Goal: Task Accomplishment & Management: Complete application form

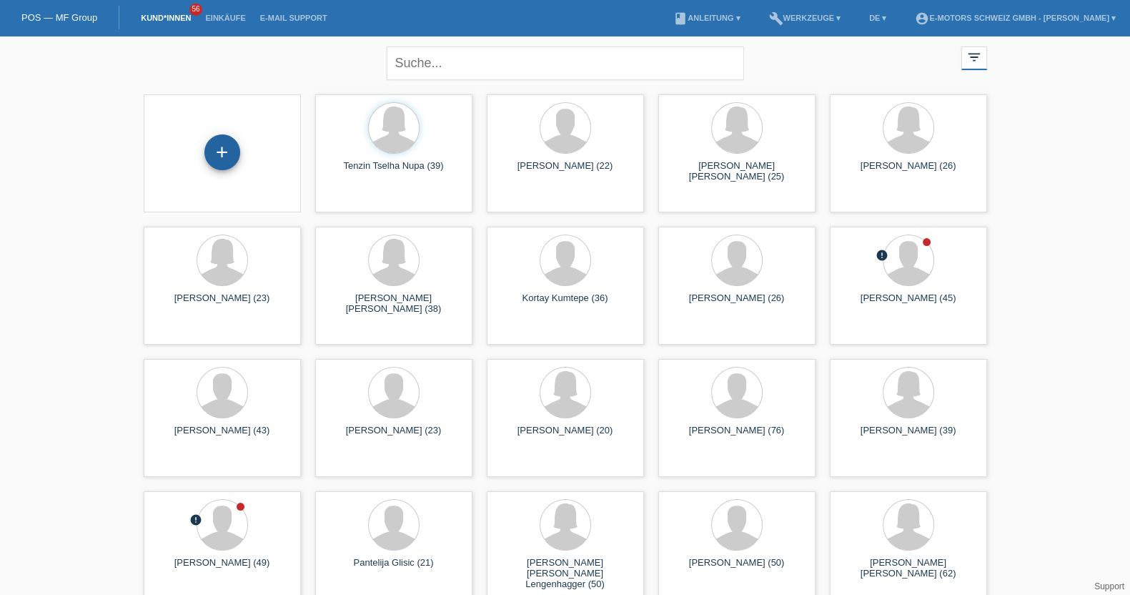
click at [232, 149] on div "+" at bounding box center [222, 152] width 36 height 36
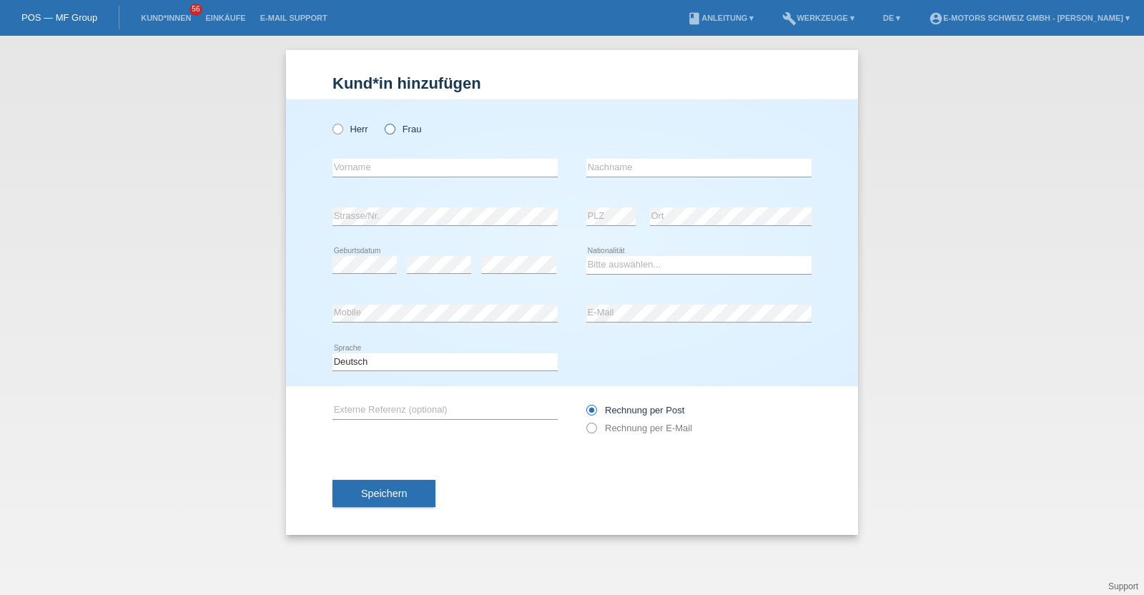
click at [400, 125] on label "Frau" at bounding box center [403, 129] width 36 height 11
click at [394, 125] on input "Frau" at bounding box center [389, 128] width 9 height 9
radio input "true"
click at [626, 259] on select "Bitte auswählen... Schweiz Deutschland Liechtenstein Österreich ------------ Af…" at bounding box center [698, 264] width 225 height 17
select select "MA"
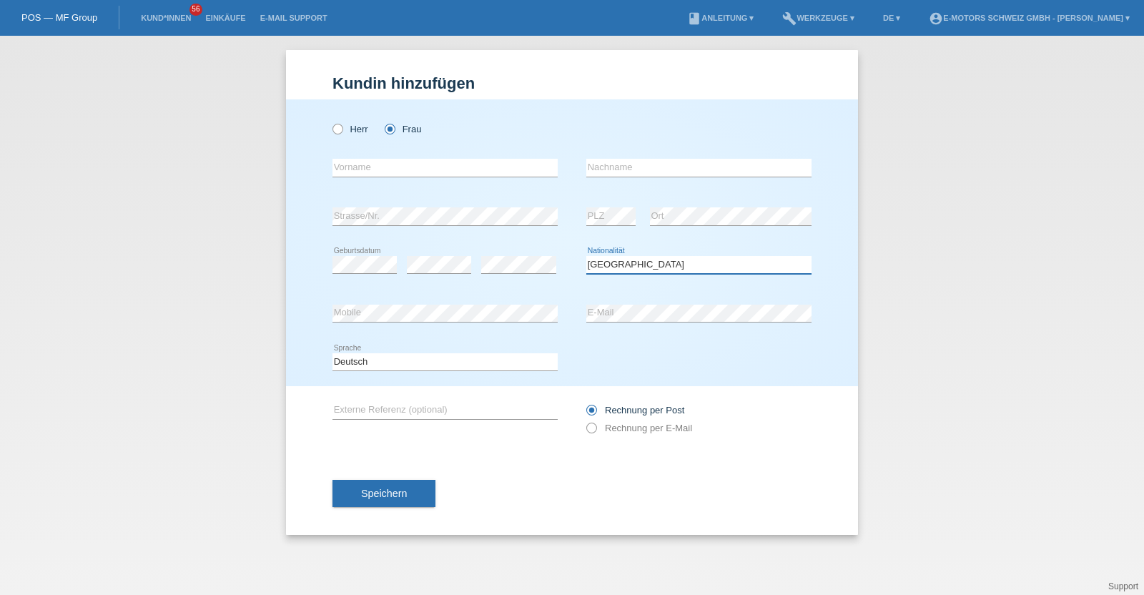
click at [586, 256] on select "Bitte auswählen... Schweiz Deutschland Liechtenstein Österreich ------------ Af…" at bounding box center [698, 264] width 225 height 17
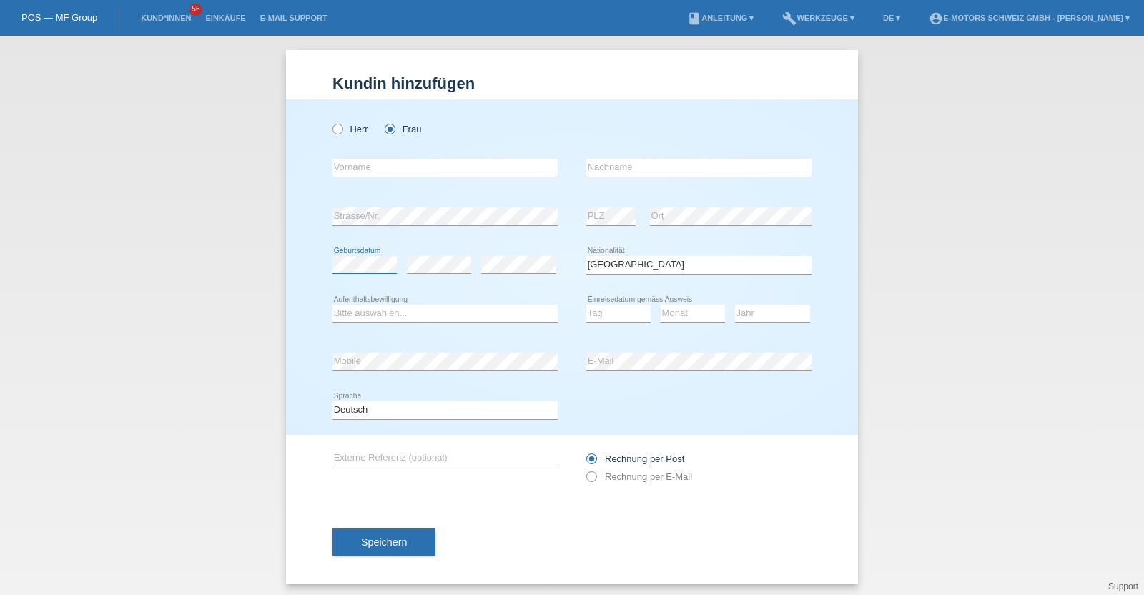
scroll to position [3, 0]
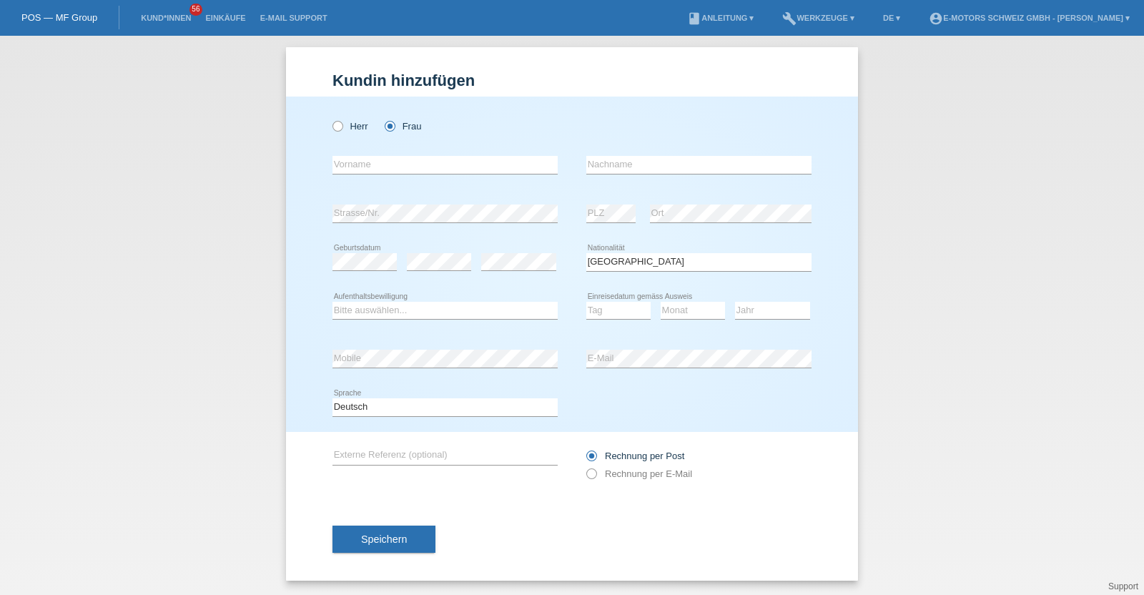
click at [502, 275] on div "error" at bounding box center [518, 262] width 75 height 49
click at [632, 309] on select "Tag 01 02 03 04 05 06 07 08 09 10 11" at bounding box center [618, 310] width 64 height 17
select select "01"
click at [586, 302] on select "Tag 01 02 03 04 05 06 07 08 09 10 11" at bounding box center [618, 310] width 64 height 17
click at [697, 305] on select "Monat 01 02 03 04 05 06 07 08 09 10 11" at bounding box center [693, 310] width 64 height 17
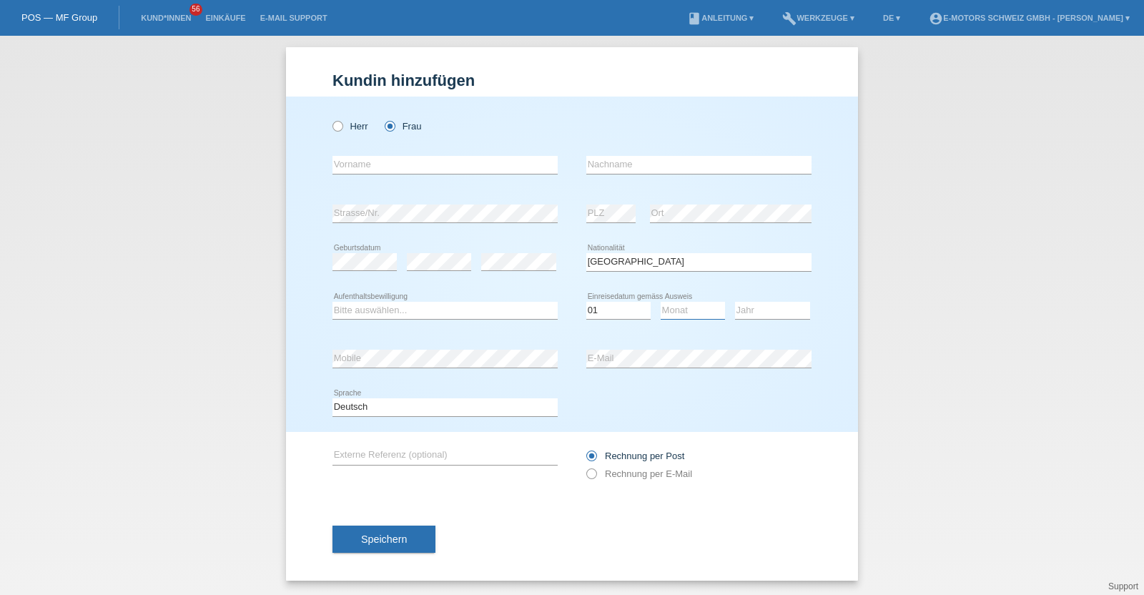
select select "09"
click at [661, 302] on select "Monat 01 02 03 04 05 06 07 08 09 10 11" at bounding box center [693, 310] width 64 height 17
click at [748, 302] on select "Jahr 2025 2024 2023 2022 2021 2020 2019 2018 2017 2016 2015 2014 2013 2012 2011…" at bounding box center [772, 310] width 75 height 17
select select "2022"
click at [735, 302] on select "Jahr 2025 2024 2023 2022 2021 2020 2019 2018 2017 2016 2015 2014 2013 2012 2011…" at bounding box center [772, 310] width 75 height 17
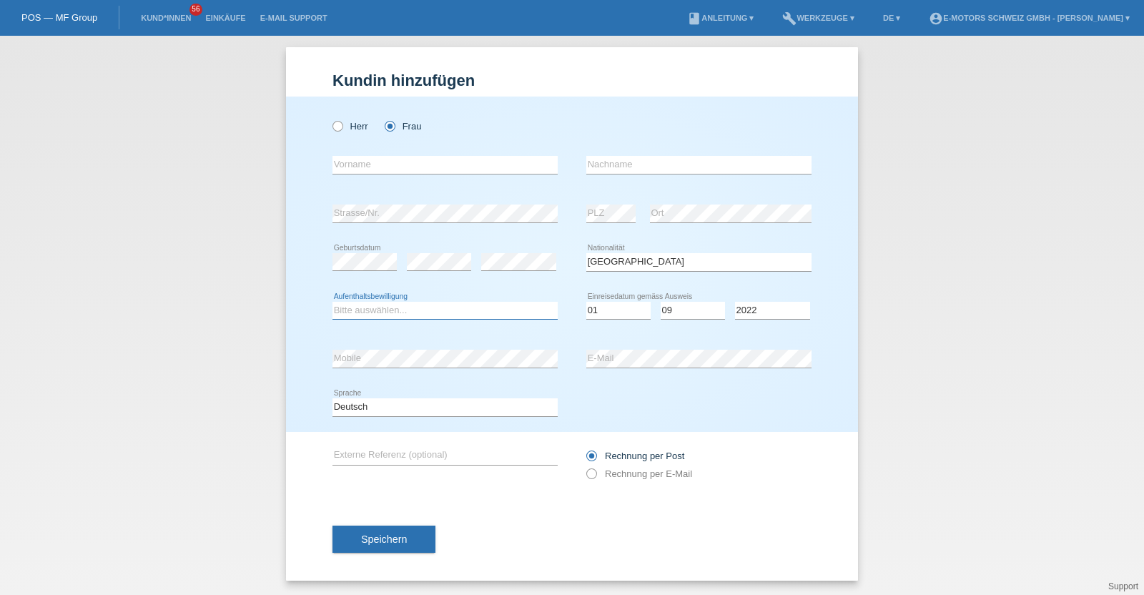
click at [472, 309] on select "Bitte auswählen... C B B - Flüchtlingsstatus Andere" at bounding box center [444, 310] width 225 height 17
select select "B"
click at [332, 302] on select "Bitte auswählen... C B B - Flüchtlingsstatus Andere" at bounding box center [444, 310] width 225 height 17
click at [459, 164] on input "text" at bounding box center [444, 165] width 225 height 18
type input "[PERSON_NAME]"
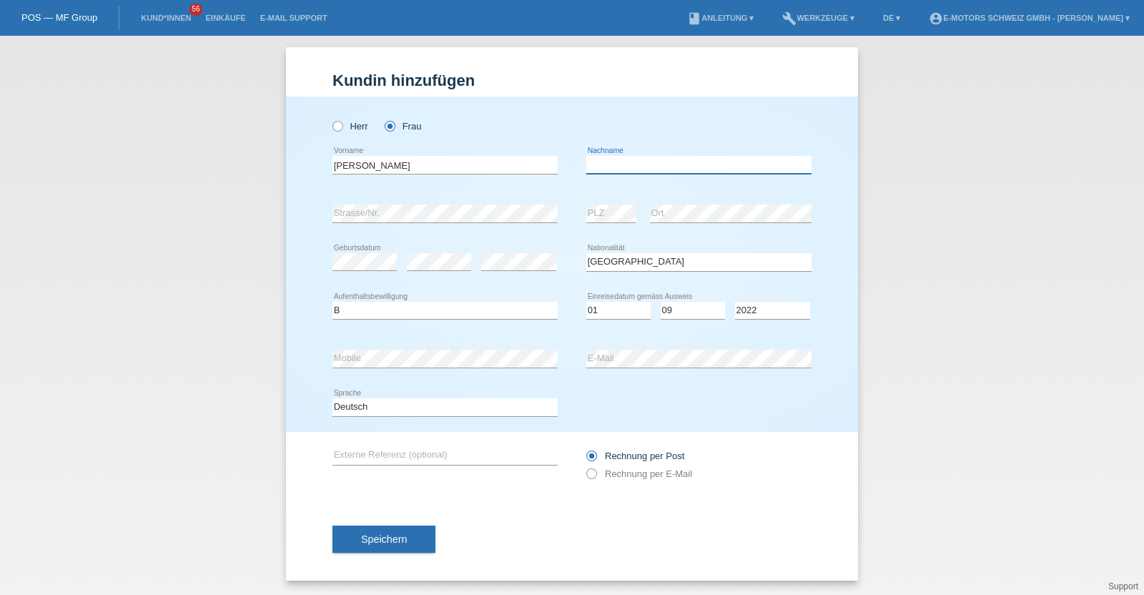
click at [633, 166] on input "text" at bounding box center [698, 165] width 225 height 18
type input "Karmoun"
click at [290, 366] on div "Herr Frau Nissrin error Vorname C" at bounding box center [572, 264] width 572 height 335
click at [528, 370] on div "error Mobile error E-Mail" at bounding box center [571, 359] width 479 height 49
click at [415, 528] on button "Speichern" at bounding box center [383, 539] width 103 height 27
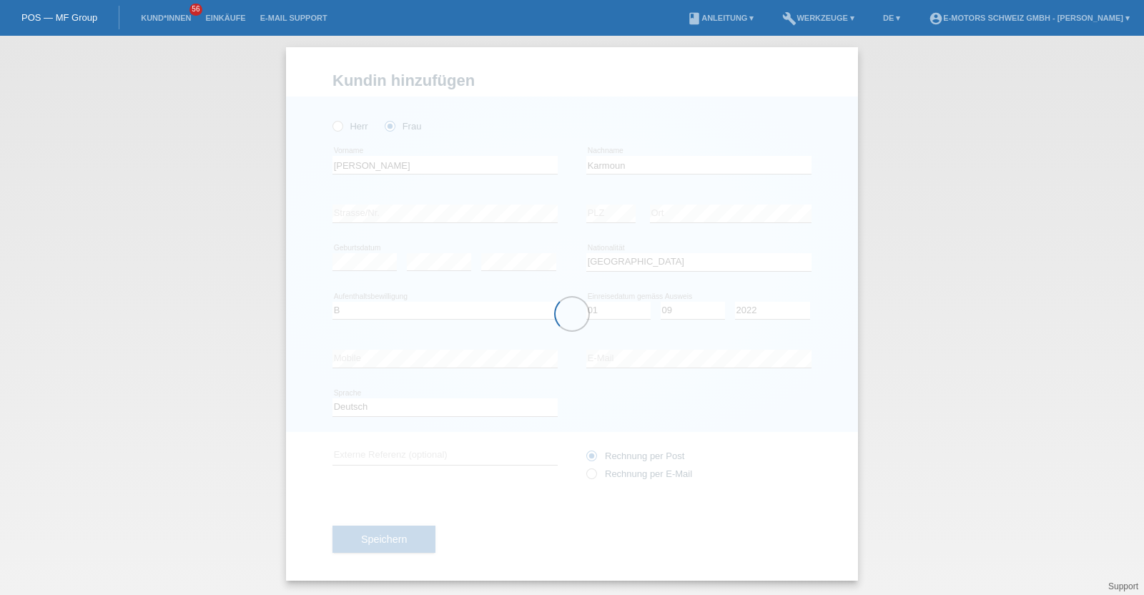
drag, startPoint x: 415, startPoint y: 528, endPoint x: 300, endPoint y: 501, distance: 118.1
click at [300, 501] on div at bounding box center [572, 313] width 572 height 533
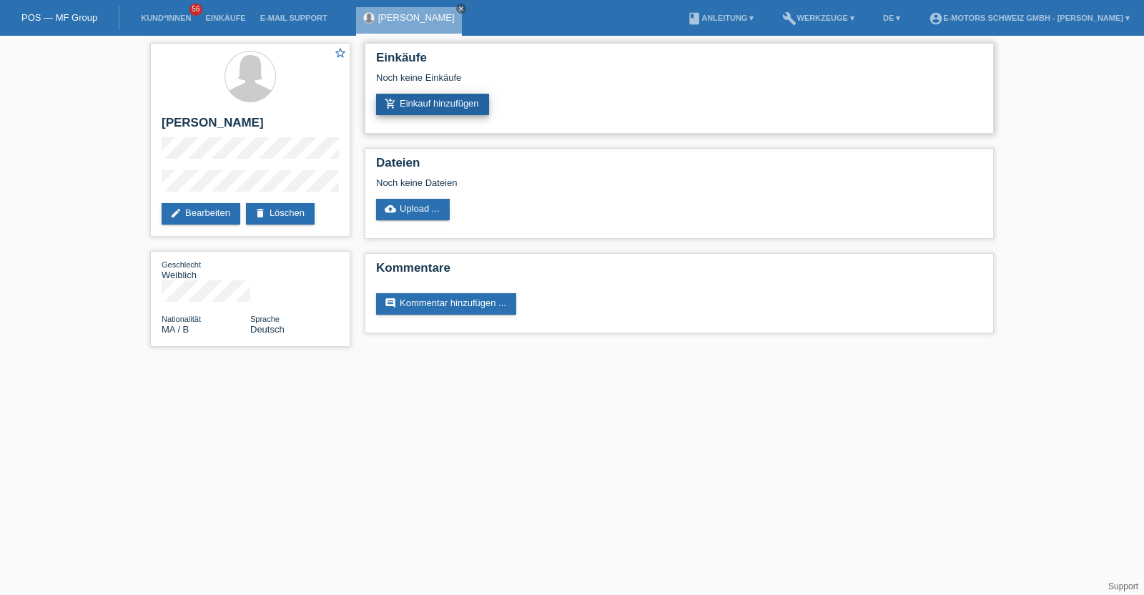
click at [456, 109] on link "add_shopping_cart Einkauf hinzufügen" at bounding box center [432, 104] width 113 height 21
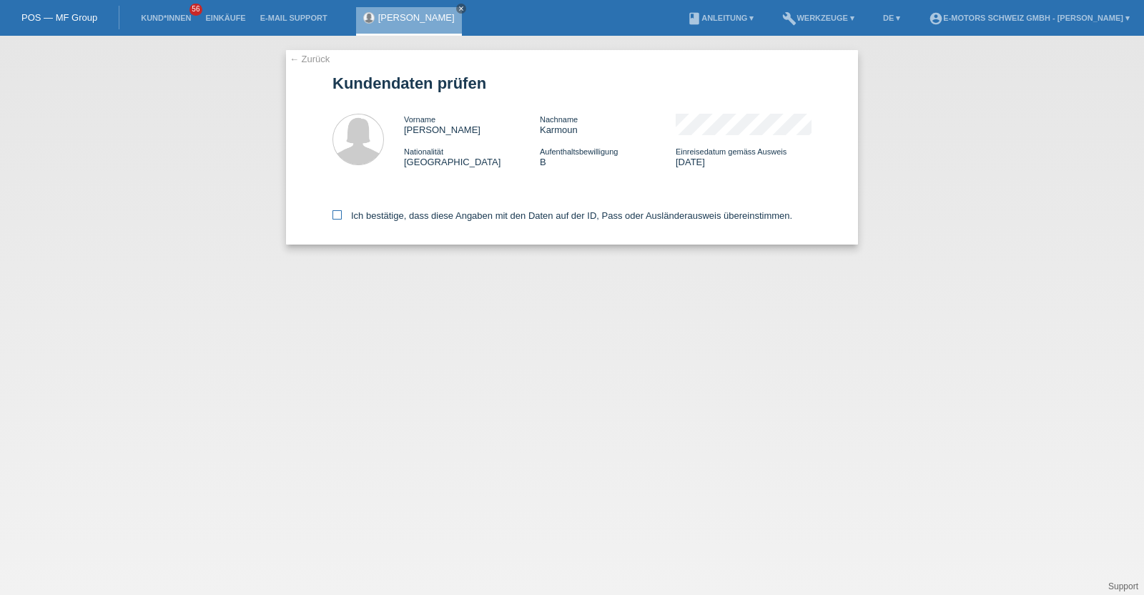
click at [403, 212] on label "Ich bestätige, dass diese Angaben mit den Daten auf der ID, Pass oder Ausländer…" at bounding box center [562, 215] width 460 height 11
click at [342, 212] on input "Ich bestätige, dass diese Angaben mit den Daten auf der ID, Pass oder Ausländer…" at bounding box center [336, 214] width 9 height 9
checkbox input "true"
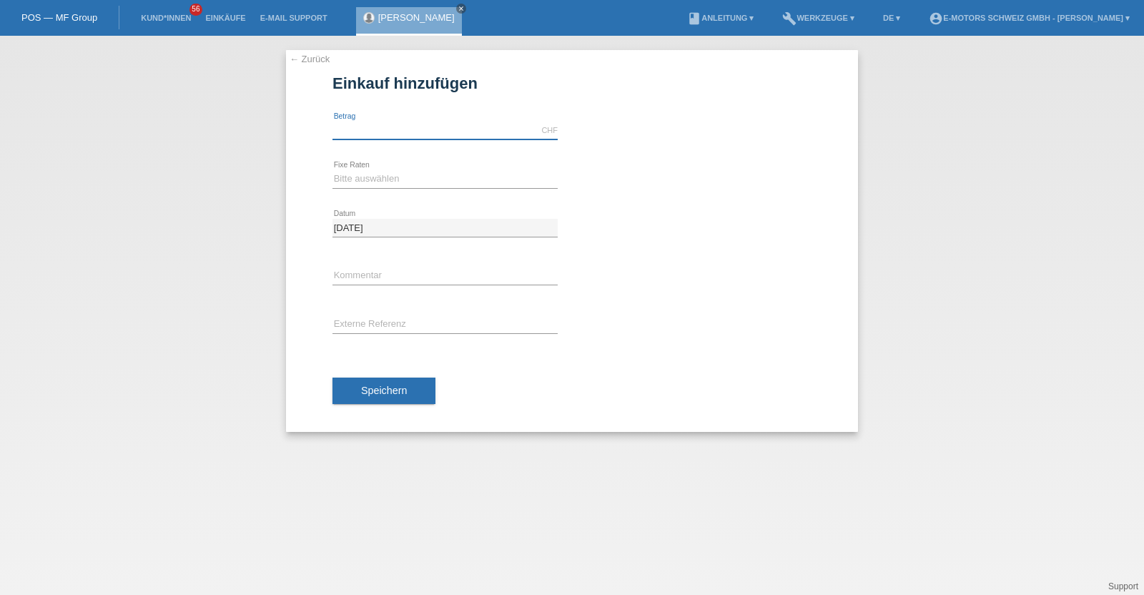
click at [365, 130] on input "text" at bounding box center [444, 131] width 225 height 18
type input "2890.00"
click at [390, 172] on select "Bitte auswählen 12 Raten 24 Raten 36 Raten 48 Raten" at bounding box center [444, 178] width 225 height 17
click at [332, 170] on select "Bitte auswählen 12 Raten 24 Raten 36 Raten 48 Raten" at bounding box center [444, 178] width 225 height 17
click at [399, 184] on select "Bitte auswählen 12 Raten 24 Raten 36 Raten 48 Raten" at bounding box center [444, 178] width 225 height 17
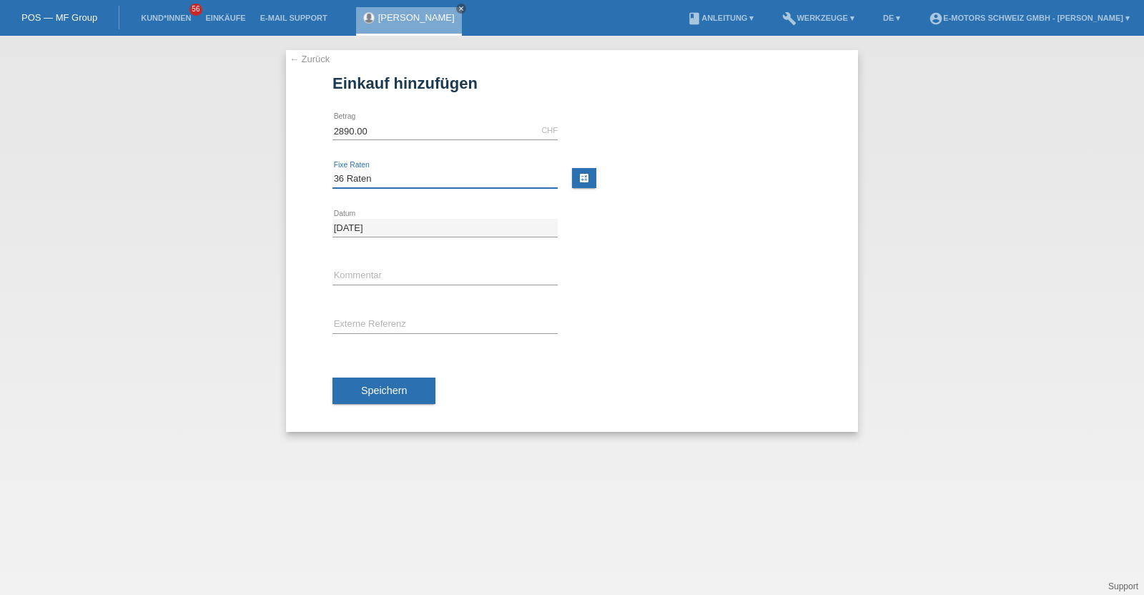
select select "214"
click at [332, 170] on select "Bitte auswählen 12 Raten 24 Raten 36 Raten 48 Raten" at bounding box center [444, 178] width 225 height 17
click at [397, 275] on input "text" at bounding box center [444, 276] width 225 height 18
type input "KENAN"
click at [419, 386] on button "Speichern" at bounding box center [383, 391] width 103 height 27
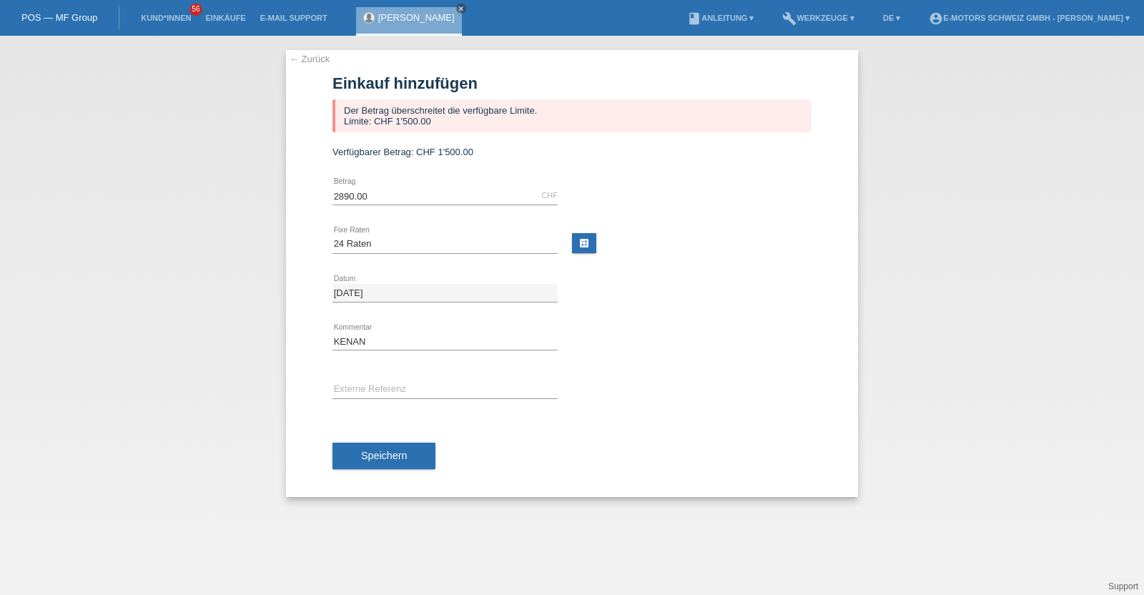
click at [394, 19] on link "[PERSON_NAME]" at bounding box center [416, 17] width 77 height 11
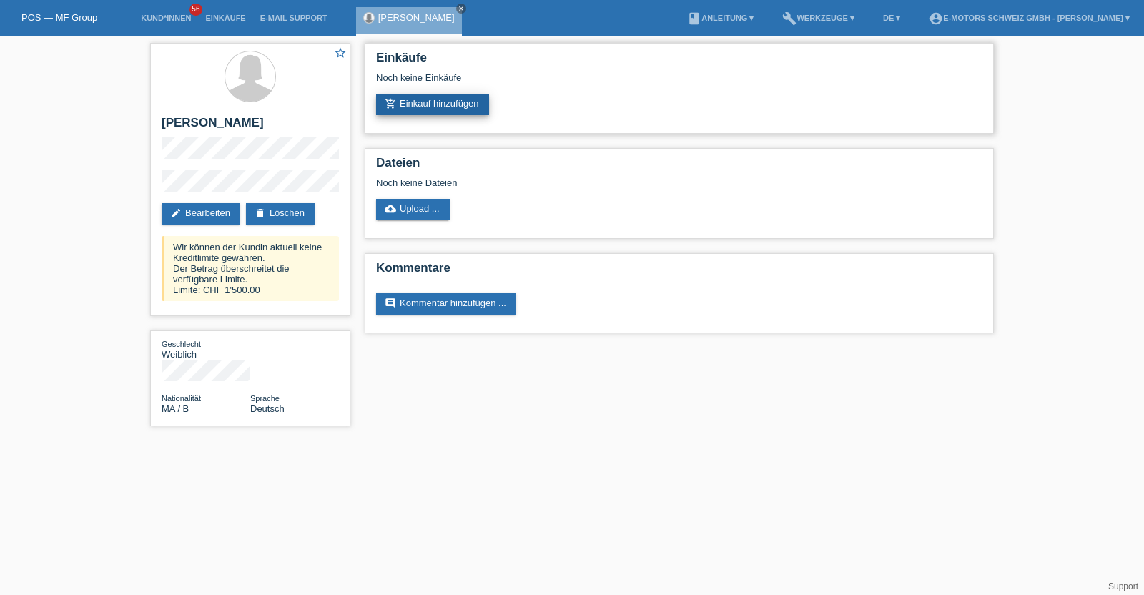
click at [426, 102] on link "add_shopping_cart Einkauf hinzufügen" at bounding box center [432, 104] width 113 height 21
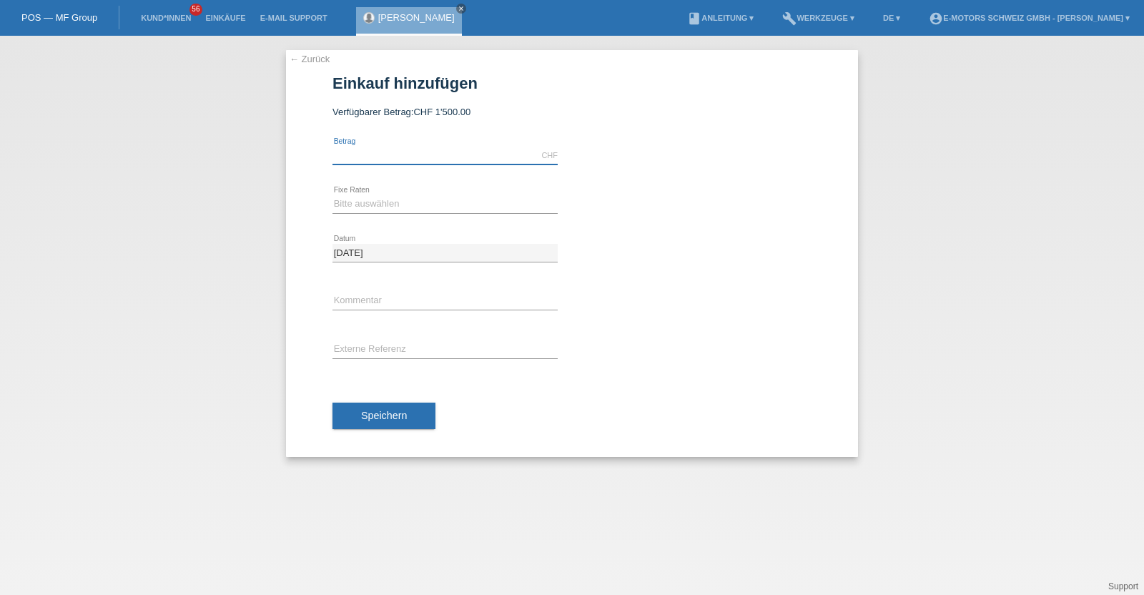
click at [447, 159] on input "text" at bounding box center [444, 156] width 225 height 18
type input "1500.00"
click at [357, 203] on select "Bitte auswählen 12 Raten 24 Raten 36 Raten 48 Raten" at bounding box center [444, 203] width 225 height 17
select select "214"
click at [332, 195] on select "Bitte auswählen 12 Raten 24 Raten 36 Raten 48 Raten" at bounding box center [444, 203] width 225 height 17
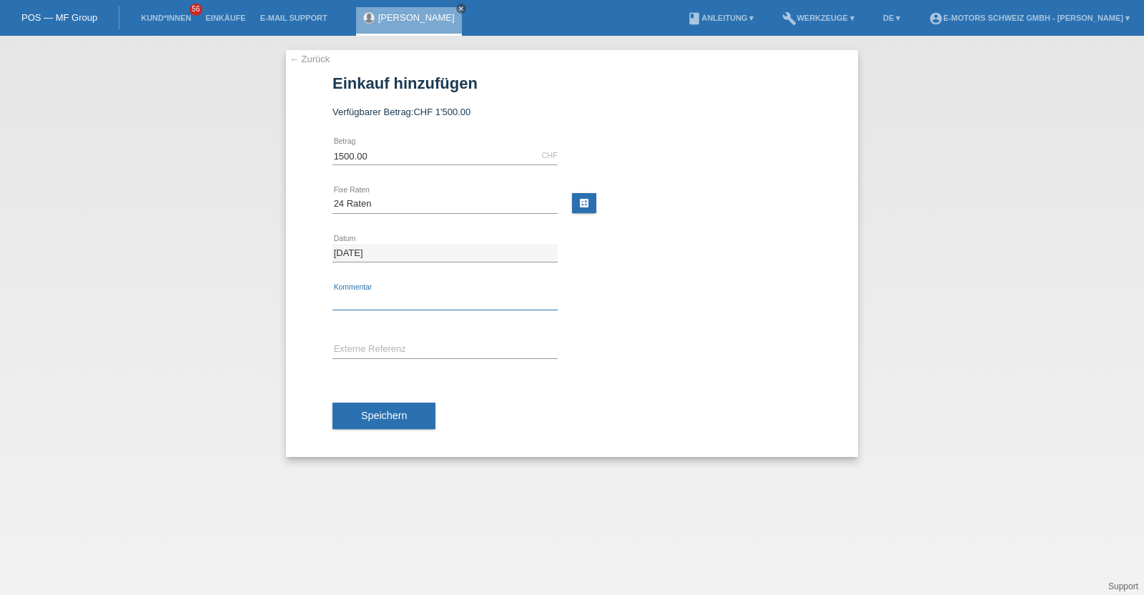
click at [385, 295] on input "text" at bounding box center [444, 301] width 225 height 18
type input "KENAN"
click at [387, 419] on span "Speichern" at bounding box center [384, 415] width 46 height 11
